Goal: Check status: Check status

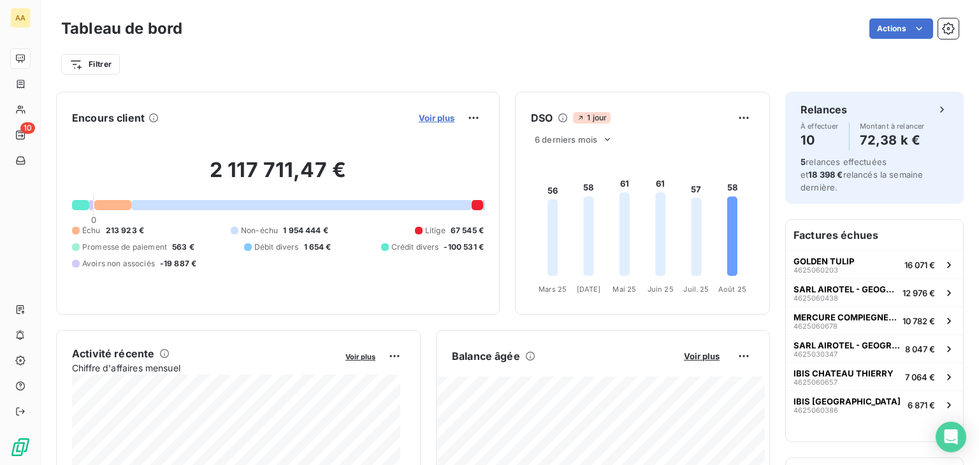
click at [419, 115] on span "Voir plus" at bounding box center [437, 118] width 36 height 10
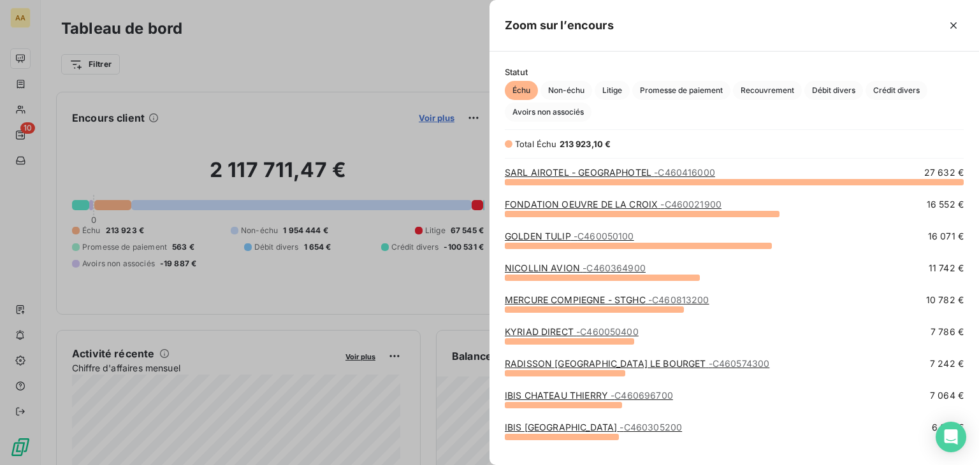
scroll to position [274, 480]
click at [890, 91] on span "Crédit divers" at bounding box center [897, 90] width 62 height 19
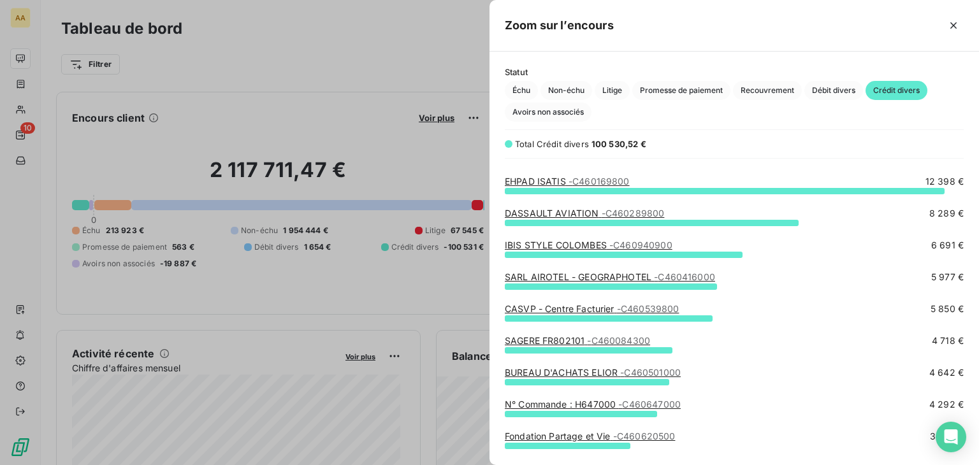
scroll to position [0, 0]
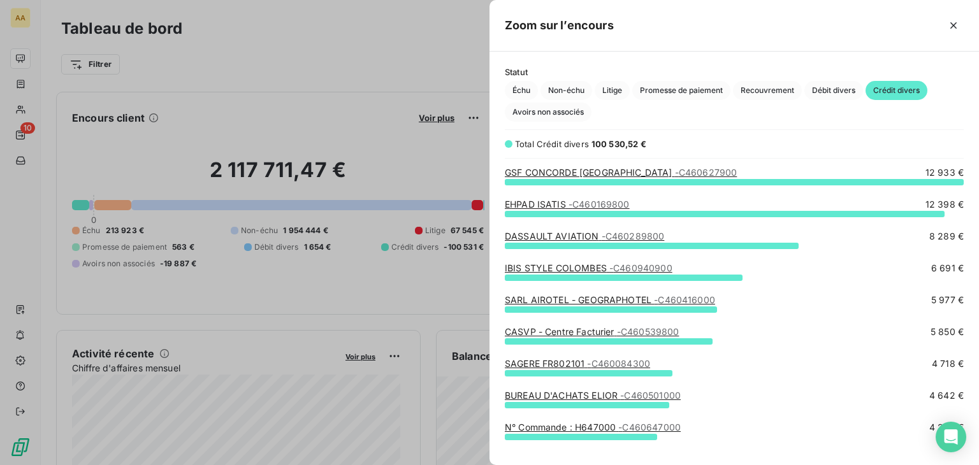
click at [596, 202] on span "- C460169800" at bounding box center [599, 204] width 61 height 11
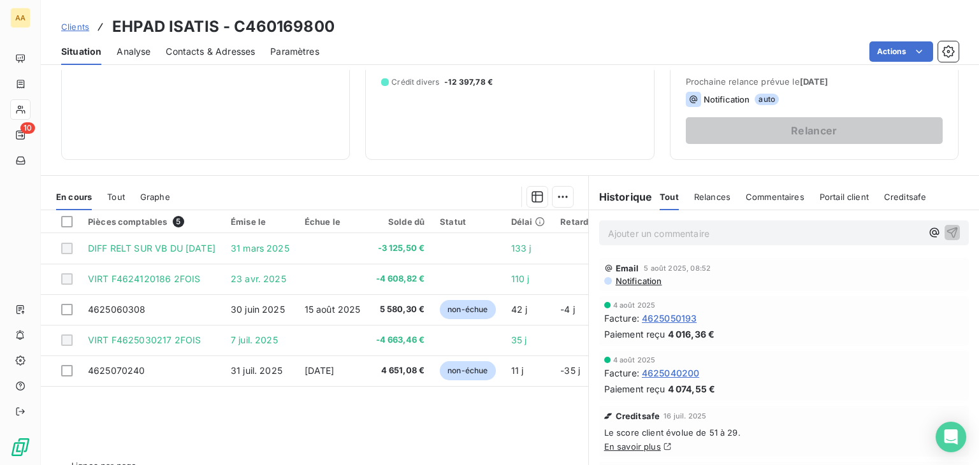
scroll to position [191, 0]
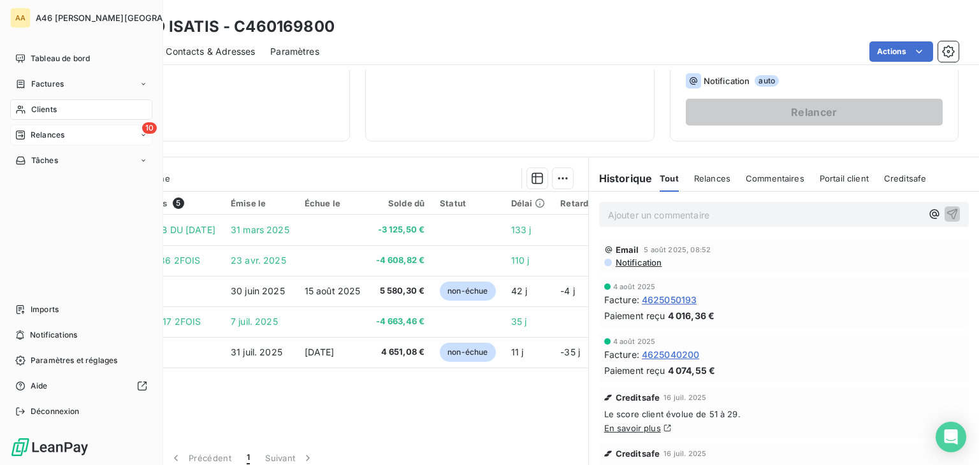
click at [49, 138] on span "Relances" at bounding box center [48, 134] width 34 height 11
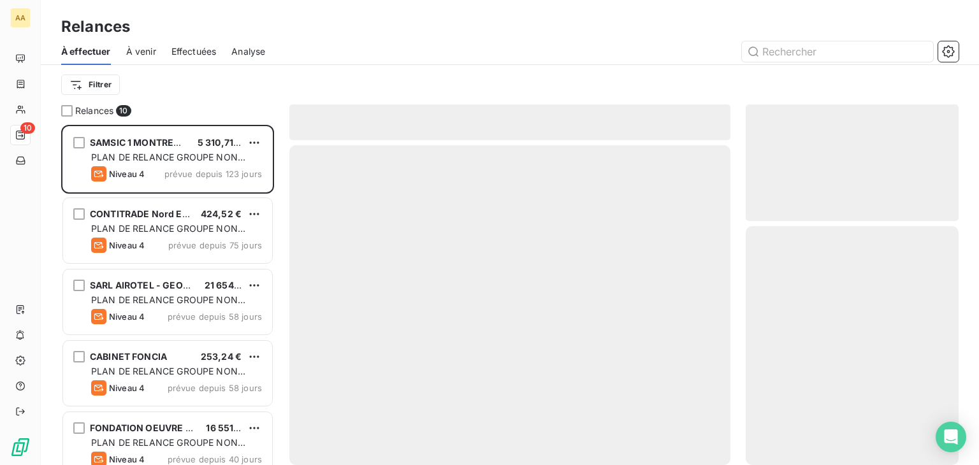
scroll to position [330, 203]
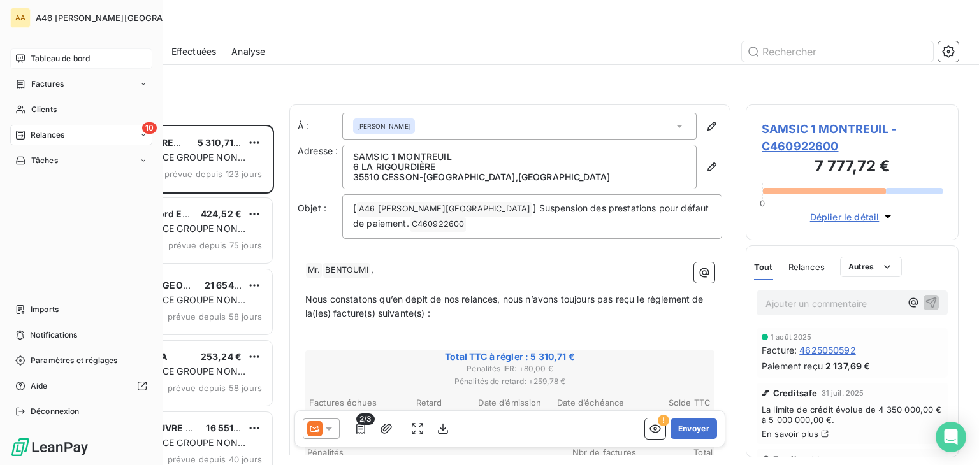
click at [40, 55] on span "Tableau de bord" at bounding box center [60, 58] width 59 height 11
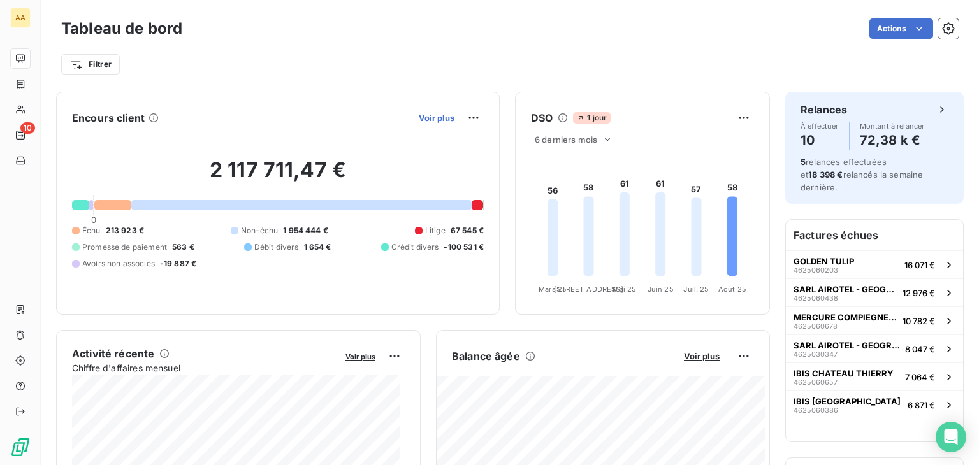
click at [419, 117] on span "Voir plus" at bounding box center [437, 118] width 36 height 10
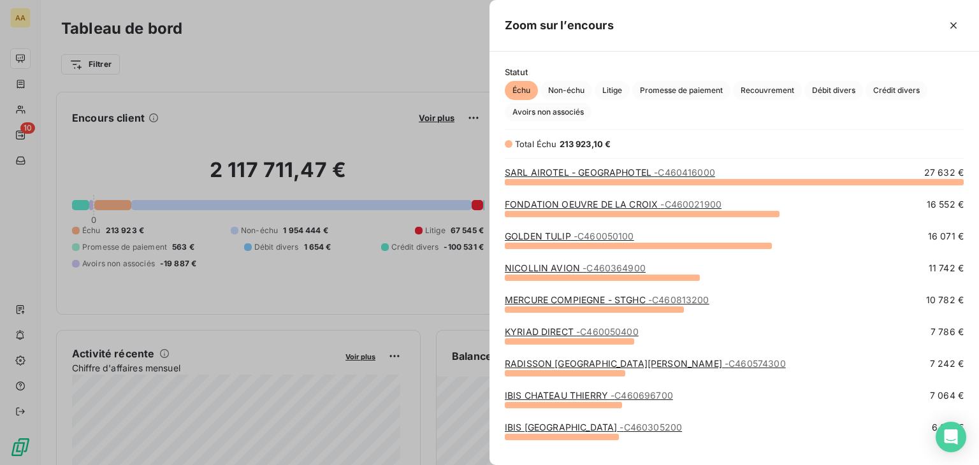
scroll to position [274, 480]
click at [858, 89] on span "Débit divers" at bounding box center [834, 90] width 59 height 19
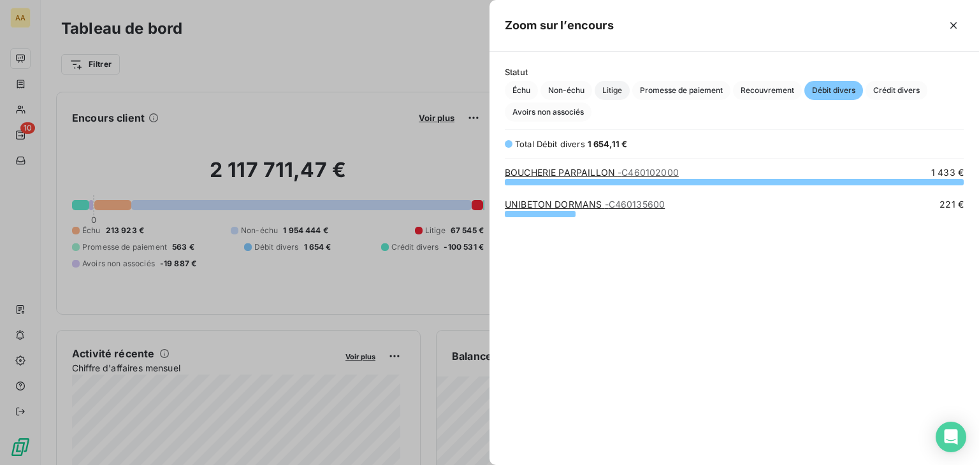
click at [610, 91] on span "Litige" at bounding box center [612, 90] width 35 height 19
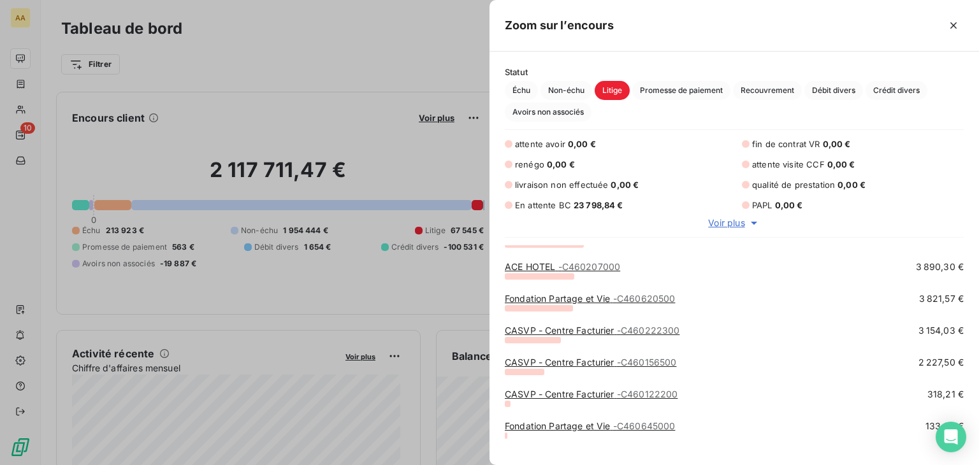
scroll to position [129, 0]
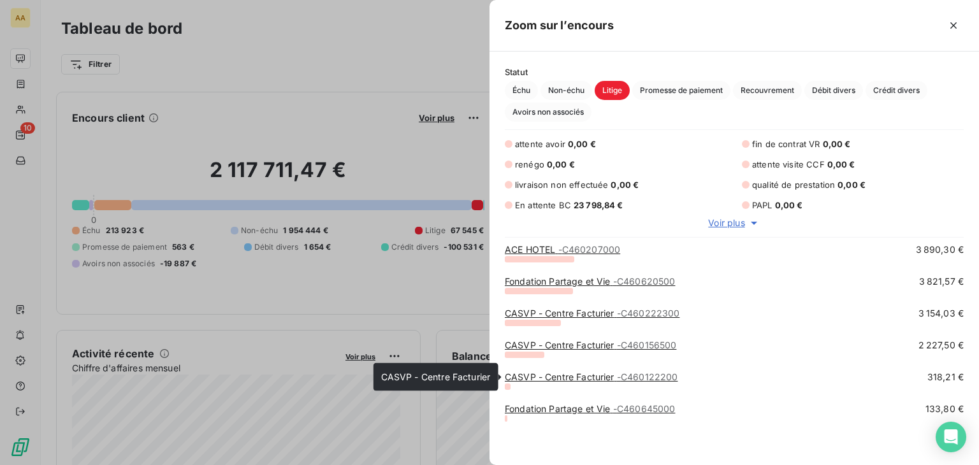
click at [612, 378] on link "CASVP - Centre Facturier - C460122200" at bounding box center [591, 377] width 173 height 11
